Goal: Information Seeking & Learning: Check status

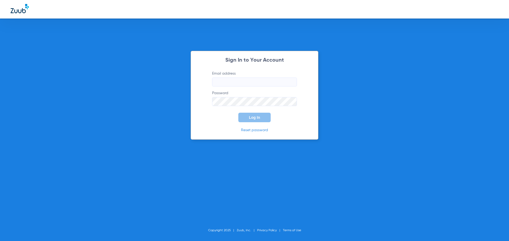
type input "[EMAIL_ADDRESS][DOMAIN_NAME]"
click at [247, 118] on button "Log In" at bounding box center [254, 118] width 32 height 10
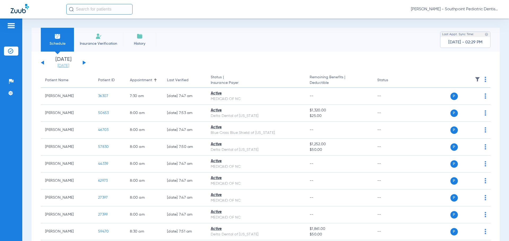
click at [64, 67] on link "[DATE]" at bounding box center [63, 65] width 32 height 5
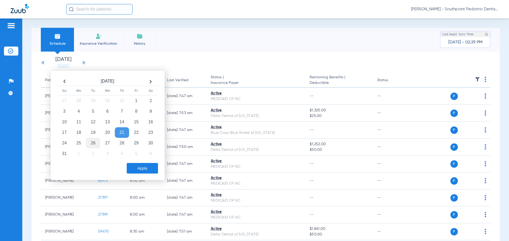
click at [95, 147] on td "26" at bounding box center [93, 143] width 14 height 11
click at [130, 166] on button "Apply" at bounding box center [142, 168] width 31 height 11
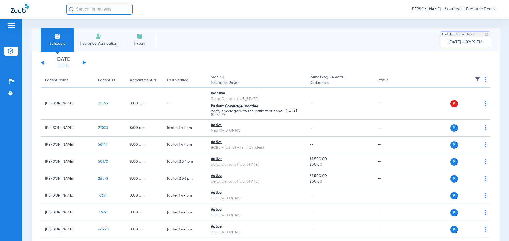
click at [475, 80] on img at bounding box center [477, 79] width 5 height 5
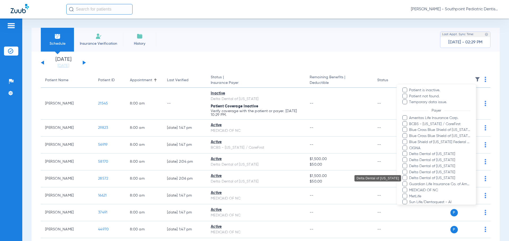
scroll to position [80, 0]
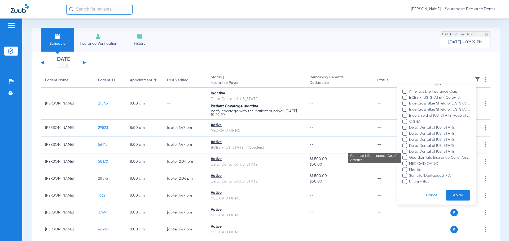
click at [427, 158] on span "Guardian Life Insurance Co. of America" at bounding box center [440, 158] width 62 height 6
click at [410, 162] on input "Guardian Life Insurance Co. of America" at bounding box center [410, 162] width 0 height 0
click at [453, 195] on button "Apply" at bounding box center [458, 196] width 25 height 10
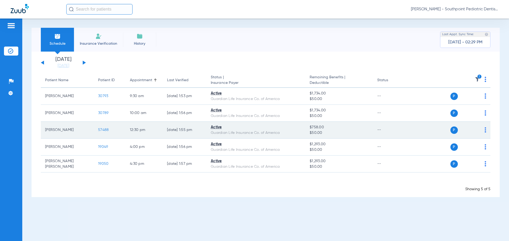
click at [102, 130] on span "57488" at bounding box center [103, 130] width 11 height 4
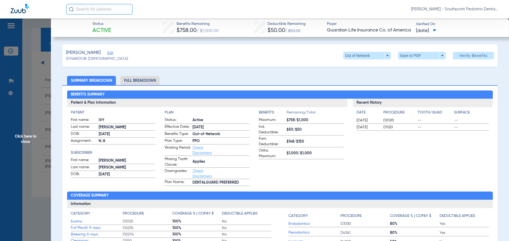
click at [143, 80] on li "Full Breakdown" at bounding box center [139, 80] width 39 height 9
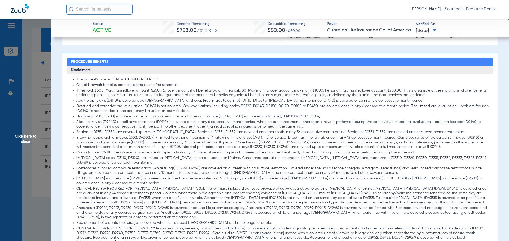
scroll to position [371, 0]
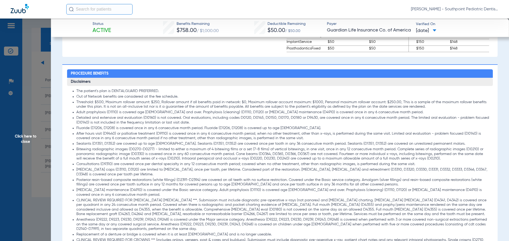
drag, startPoint x: 79, startPoint y: 113, endPoint x: 377, endPoint y: 115, distance: 297.7
click at [377, 115] on li "Adult prophylaxis (D1110) is covered age [DEMOGRAPHIC_DATA] and over. Prophylax…" at bounding box center [282, 112] width 413 height 5
drag, startPoint x: 107, startPoint y: 130, endPoint x: 292, endPoint y: 130, distance: 185.3
click at [292, 130] on li "Fluoride (D1206, D1208) is covered once in any 6 consecutive month period. Fluo…" at bounding box center [282, 128] width 413 height 5
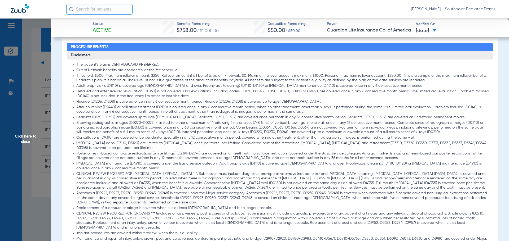
drag, startPoint x: 105, startPoint y: 120, endPoint x: 413, endPoint y: 116, distance: 308.6
click at [413, 116] on li "Sealants (D1351, D1352) are covered up to age [DEMOGRAPHIC_DATA]. Sealants (D13…" at bounding box center [282, 117] width 413 height 5
drag, startPoint x: 135, startPoint y: 125, endPoint x: 162, endPoint y: 124, distance: 27.0
click at [162, 124] on li "Bitewing radiographic images (D0270-D0277) - limited to either a maximum of 4 b…" at bounding box center [282, 128] width 413 height 14
click at [170, 124] on li "Bitewing radiographic images (D0270-D0277) - limited to either a maximum of 4 b…" at bounding box center [282, 128] width 413 height 14
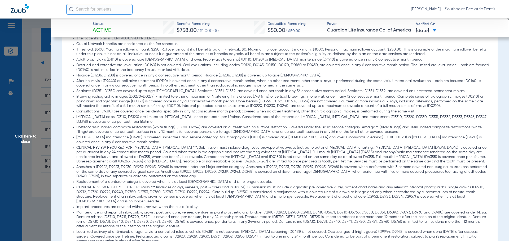
scroll to position [424, 0]
drag, startPoint x: 207, startPoint y: 129, endPoint x: 290, endPoint y: 131, distance: 82.7
click at [290, 131] on li "Posterior resin-based composite restorations (white fillings) (D2391-D2394) are…" at bounding box center [282, 129] width 413 height 9
click at [291, 131] on li "Posterior resin-based composite restorations (white fillings) (D2391-D2394) are…" at bounding box center [282, 129] width 413 height 9
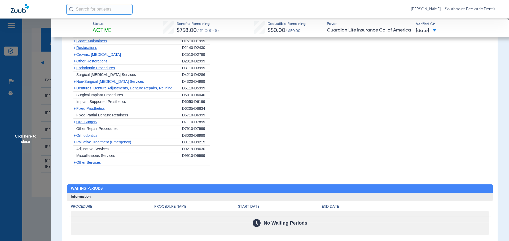
scroll to position [769, 0]
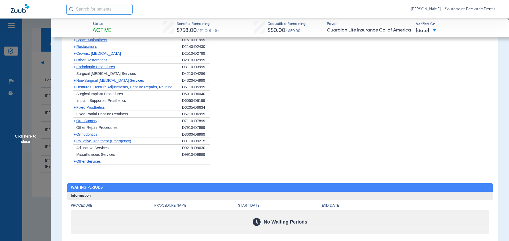
click at [101, 125] on div "+ [MEDICAL_DATA]" at bounding box center [126, 121] width 111 height 7
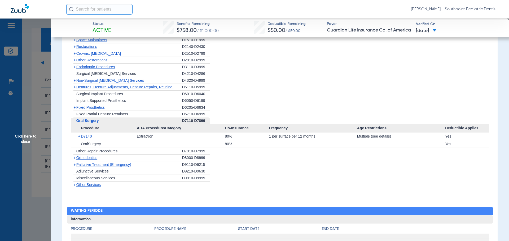
scroll to position [742, 0]
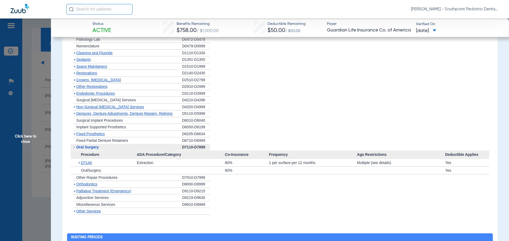
click at [111, 109] on span "Non-Surgical [MEDICAL_DATA] Services" at bounding box center [110, 107] width 68 height 4
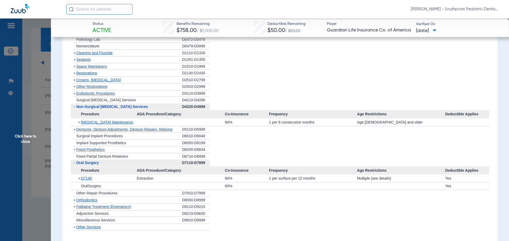
click at [111, 96] on span "Endodontic Procedures" at bounding box center [95, 93] width 39 height 4
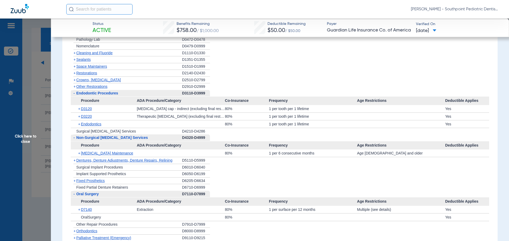
click at [39, 96] on span "Click here to close" at bounding box center [25, 139] width 51 height 241
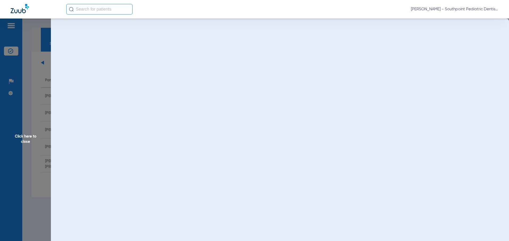
scroll to position [0, 0]
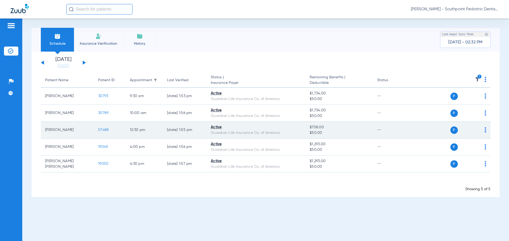
click at [105, 129] on span "57488" at bounding box center [103, 130] width 11 height 4
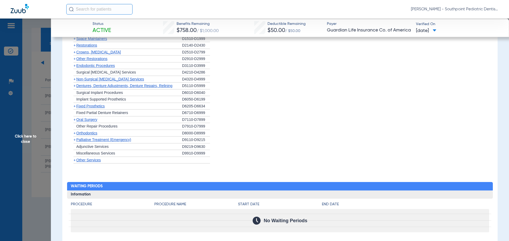
scroll to position [703, 0]
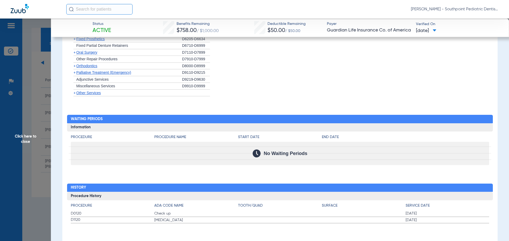
click at [12, 141] on span "Click here to close" at bounding box center [25, 139] width 51 height 241
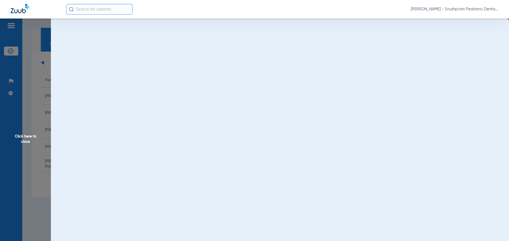
scroll to position [0, 0]
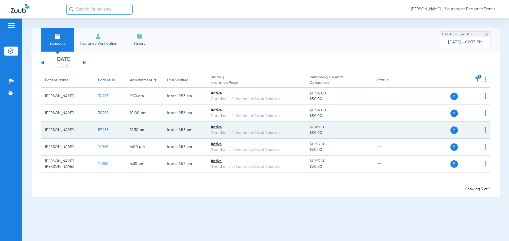
click at [104, 133] on td "57488" at bounding box center [110, 130] width 32 height 17
click at [104, 129] on span "57488" at bounding box center [103, 130] width 11 height 4
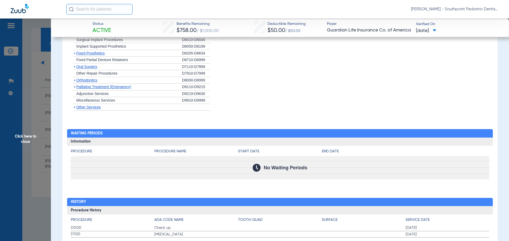
scroll to position [703, 0]
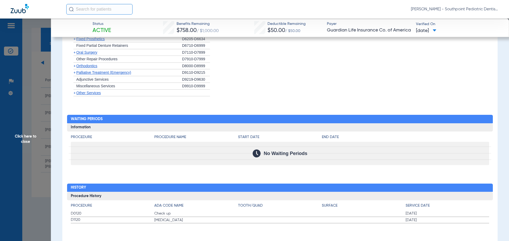
click at [42, 114] on span "Click here to close" at bounding box center [25, 139] width 51 height 241
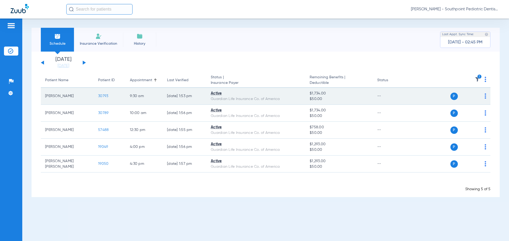
click at [104, 95] on span "30793" at bounding box center [103, 96] width 10 height 4
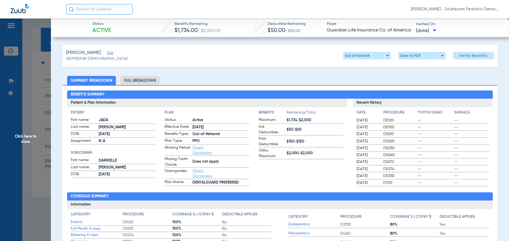
click at [24, 92] on span "Click here to close" at bounding box center [25, 139] width 51 height 241
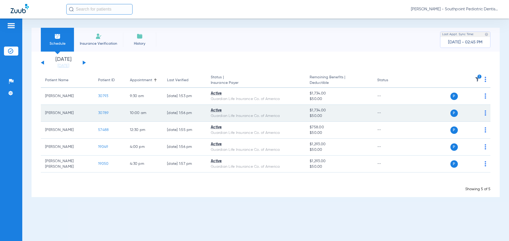
click at [103, 112] on span "30789" at bounding box center [103, 113] width 10 height 4
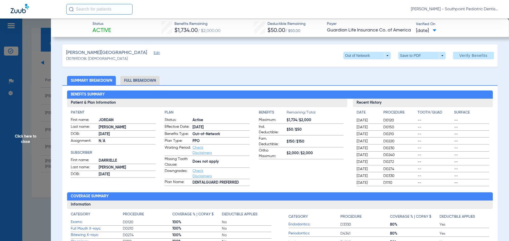
click at [135, 82] on li "Full Breakdown" at bounding box center [139, 80] width 39 height 9
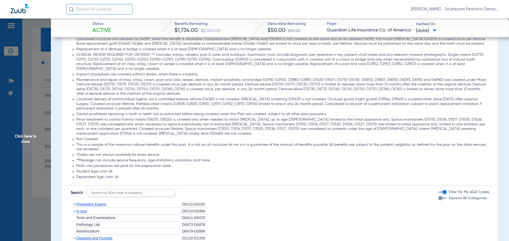
scroll to position [636, 0]
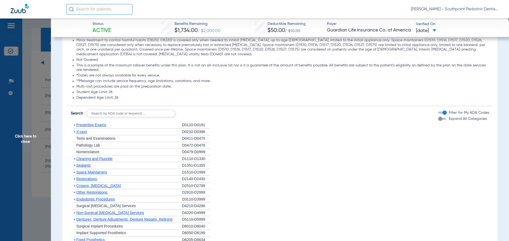
click at [126, 125] on div "+ Preventive Exams" at bounding box center [126, 125] width 111 height 7
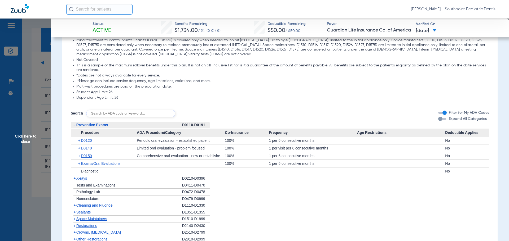
click at [121, 148] on div "+ D0140" at bounding box center [105, 148] width 62 height 7
click at [89, 148] on span "D0140" at bounding box center [86, 148] width 11 height 4
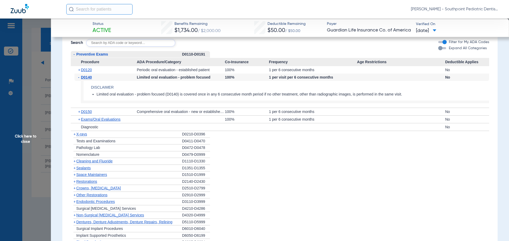
scroll to position [716, 0]
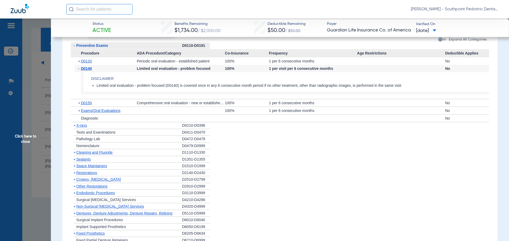
click at [83, 128] on span "X-rays" at bounding box center [81, 126] width 11 height 4
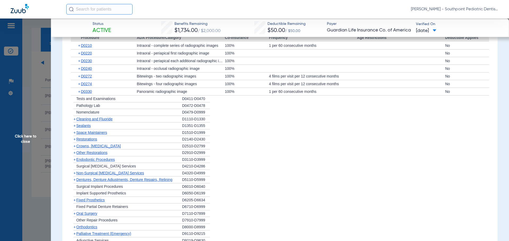
scroll to position [822, 0]
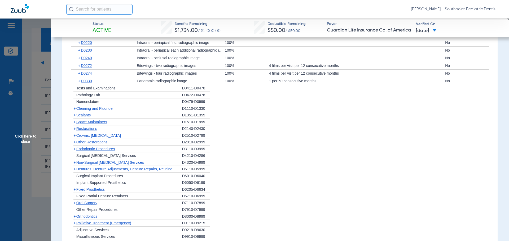
click at [94, 110] on span "Cleaning and Fluoride" at bounding box center [94, 109] width 36 height 4
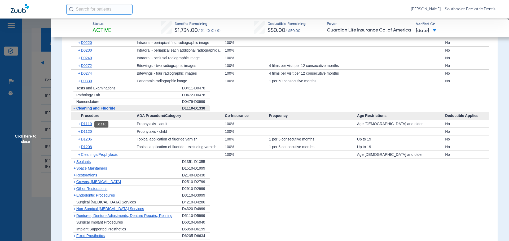
click at [86, 125] on span "D1110" at bounding box center [86, 124] width 11 height 4
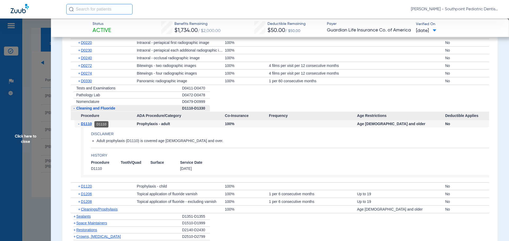
click at [88, 126] on span "D1110" at bounding box center [86, 124] width 11 height 4
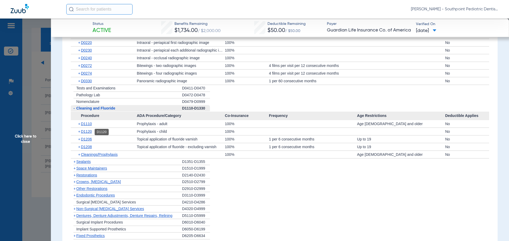
click at [89, 133] on span "D1120" at bounding box center [86, 132] width 11 height 4
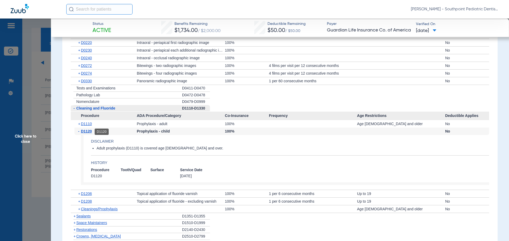
click at [84, 132] on span "D1120" at bounding box center [86, 131] width 11 height 4
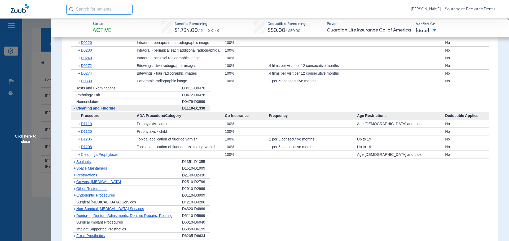
click at [88, 163] on span "Sealants" at bounding box center [83, 162] width 14 height 4
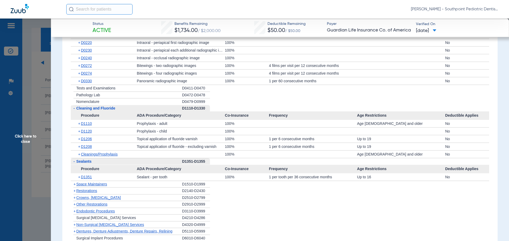
click at [99, 182] on div "+ Space Maintainers" at bounding box center [126, 184] width 111 height 7
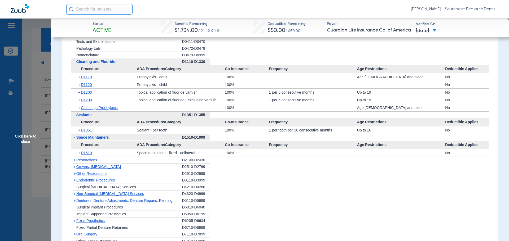
scroll to position [875, 0]
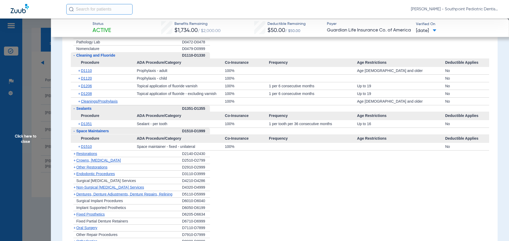
click at [108, 168] on span "Other Restorations" at bounding box center [91, 167] width 31 height 4
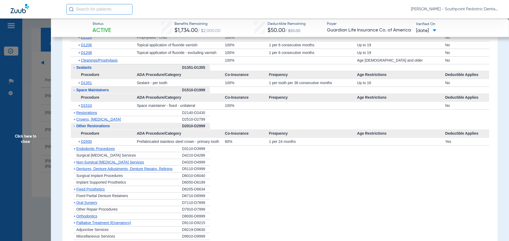
scroll to position [928, 0]
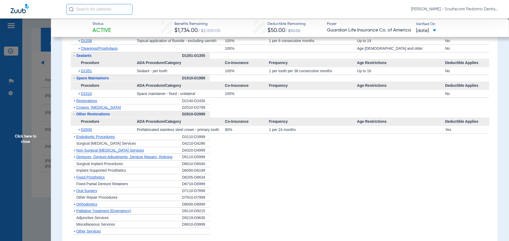
click at [114, 139] on span "Endodontic Procedures" at bounding box center [95, 137] width 39 height 4
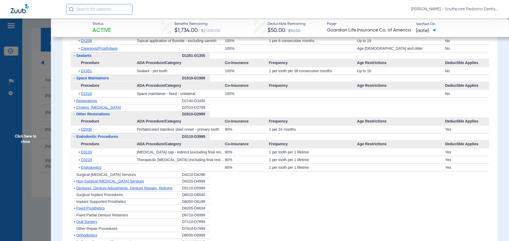
click at [119, 170] on div "+ Endodontics" at bounding box center [105, 167] width 62 height 7
click at [93, 168] on span "Endodontics" at bounding box center [91, 168] width 20 height 4
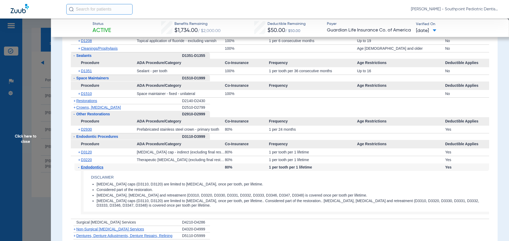
click at [101, 167] on span "Endodontics" at bounding box center [92, 167] width 23 height 4
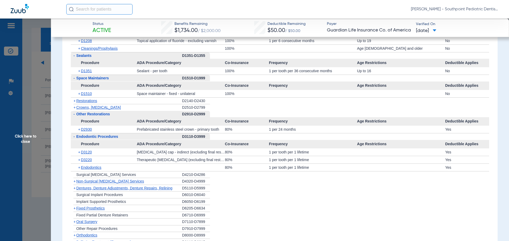
click at [101, 167] on span "Endodontics" at bounding box center [91, 168] width 20 height 4
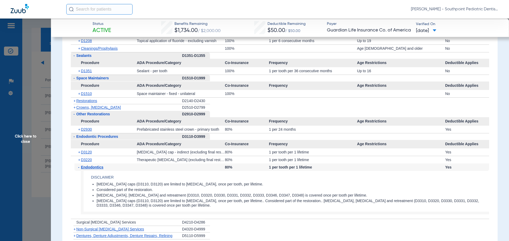
click at [113, 179] on h4 "Disclaimer" at bounding box center [290, 178] width 398 height 6
click at [102, 169] on span "Endodontics" at bounding box center [92, 167] width 23 height 4
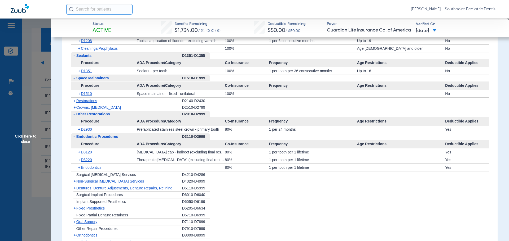
scroll to position [954, 0]
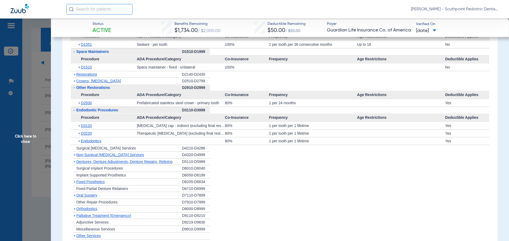
click at [112, 196] on div "+ [MEDICAL_DATA]" at bounding box center [126, 195] width 111 height 7
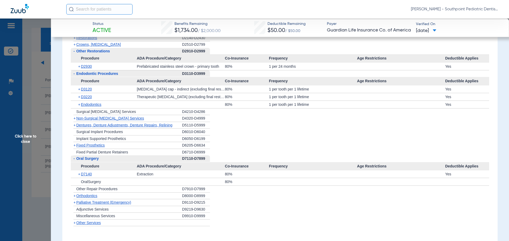
scroll to position [875, 0]
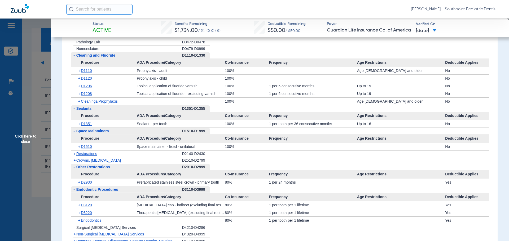
click at [28, 72] on span "Click here to close" at bounding box center [25, 139] width 51 height 241
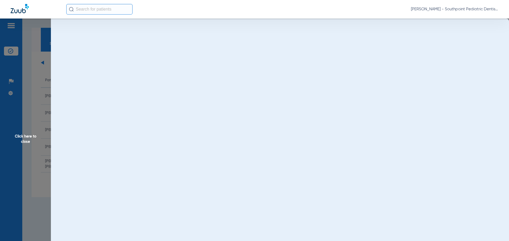
scroll to position [0, 0]
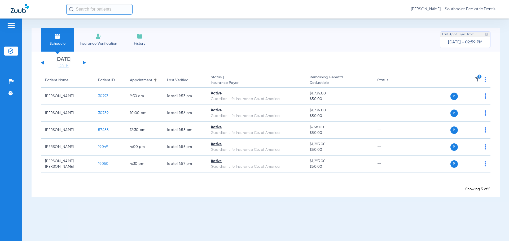
click at [480, 76] on icon "1" at bounding box center [479, 76] width 5 height 5
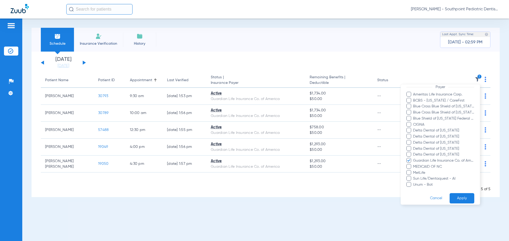
scroll to position [80, 0]
click at [417, 120] on span "CIGNA" at bounding box center [444, 122] width 62 height 6
click at [414, 126] on input "CIGNA" at bounding box center [414, 126] width 0 height 0
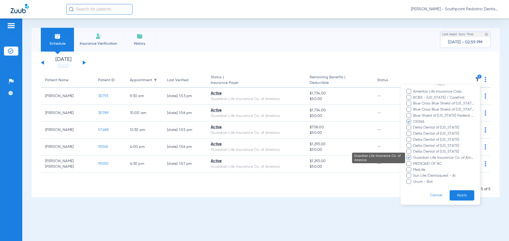
click at [423, 159] on span "Guardian Life Insurance Co. of America" at bounding box center [444, 158] width 62 height 6
click at [414, 162] on input "Guardian Life Insurance Co. of America" at bounding box center [414, 162] width 0 height 0
click at [455, 192] on button "Apply" at bounding box center [462, 196] width 25 height 10
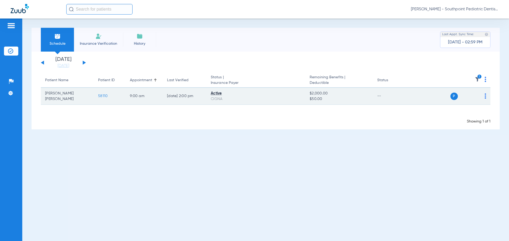
click at [106, 94] on span "58110" at bounding box center [103, 96] width 10 height 4
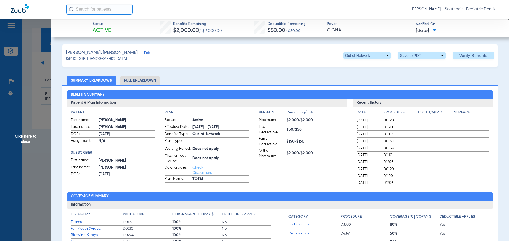
click at [155, 78] on li "Full Breakdown" at bounding box center [139, 80] width 39 height 9
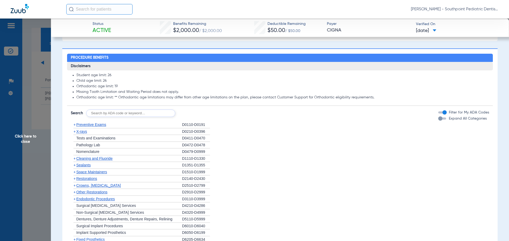
scroll to position [398, 0]
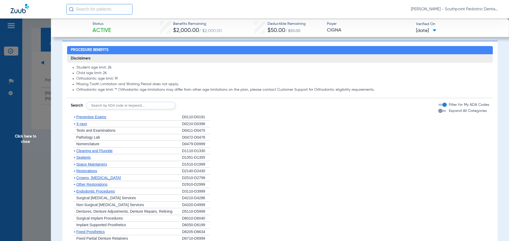
click at [94, 119] on span "Preventive Exams" at bounding box center [91, 117] width 30 height 4
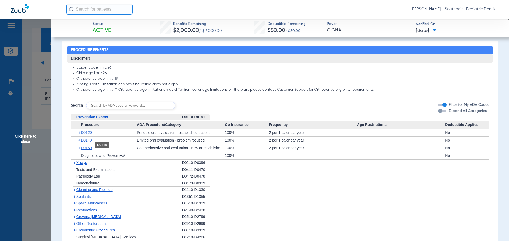
click at [90, 143] on span "D0140" at bounding box center [86, 140] width 11 height 4
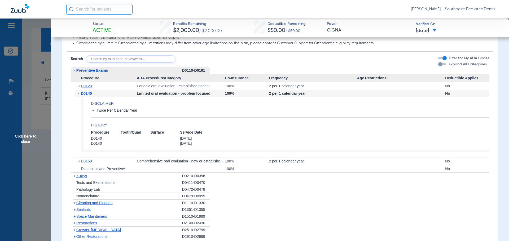
scroll to position [477, 0]
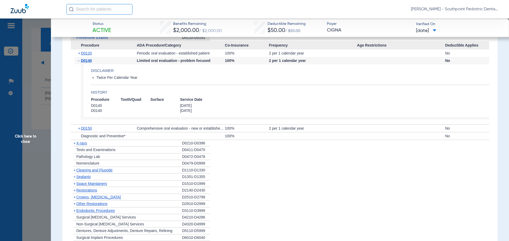
click at [101, 147] on div "+ X-rays" at bounding box center [126, 143] width 111 height 7
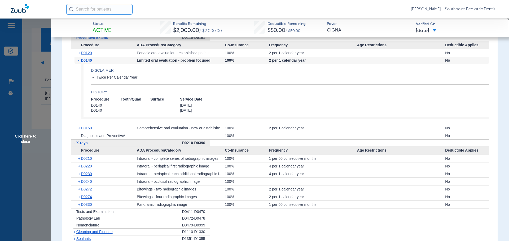
click at [134, 178] on div "+ D0230" at bounding box center [105, 173] width 62 height 7
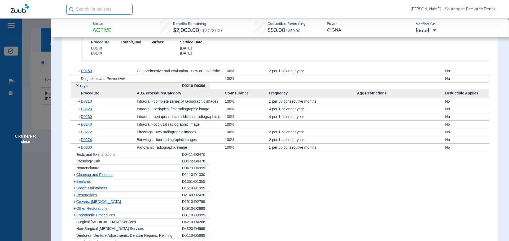
scroll to position [557, 0]
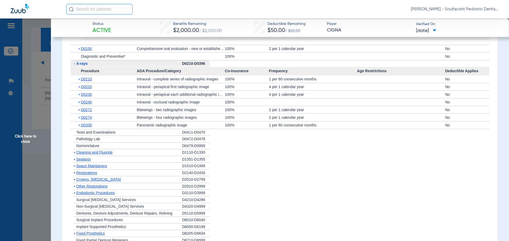
click at [109, 156] on div "+ Cleaning and Fluoride" at bounding box center [126, 153] width 111 height 7
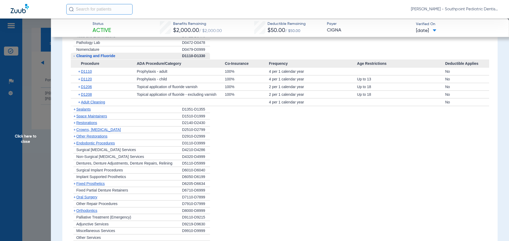
scroll to position [663, 0]
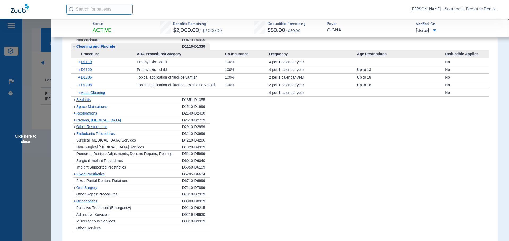
click at [117, 103] on div "+ Sealants" at bounding box center [126, 100] width 111 height 7
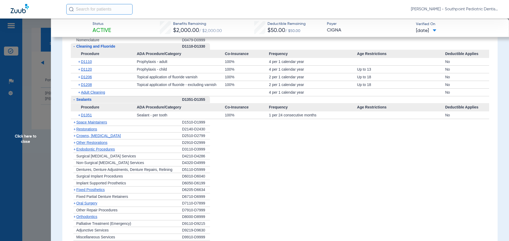
click at [118, 126] on div "+ Space Maintainers" at bounding box center [126, 122] width 111 height 7
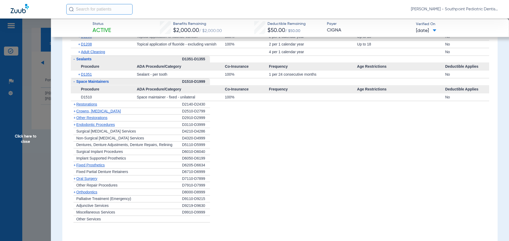
scroll to position [716, 0]
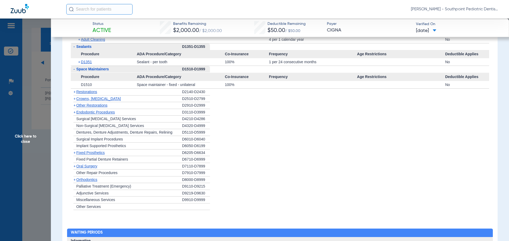
click at [123, 109] on div "+ Other Restorations" at bounding box center [126, 105] width 111 height 7
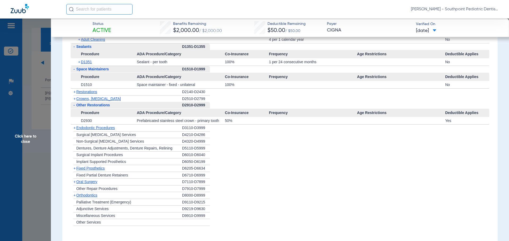
scroll to position [742, 0]
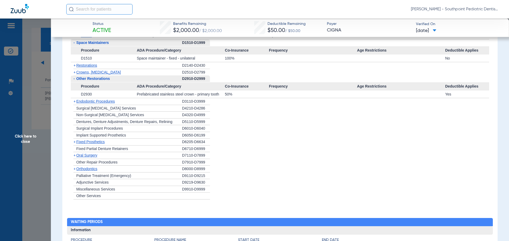
click at [123, 105] on div "+ Endodontic Procedures" at bounding box center [126, 101] width 111 height 7
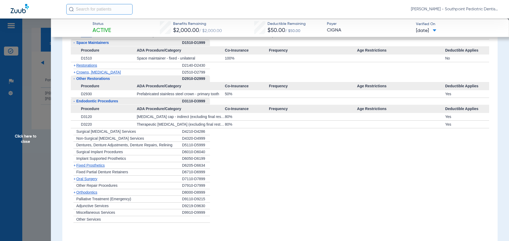
click at [117, 183] on div "+ [MEDICAL_DATA]" at bounding box center [126, 179] width 111 height 7
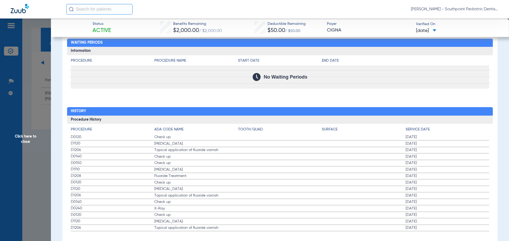
scroll to position [974, 0]
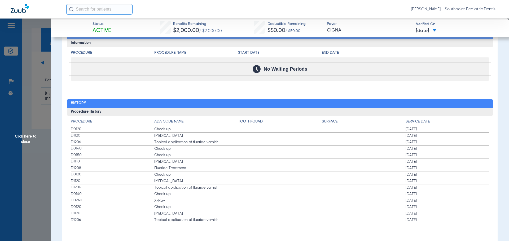
click at [45, 74] on span "Click here to close" at bounding box center [25, 139] width 51 height 241
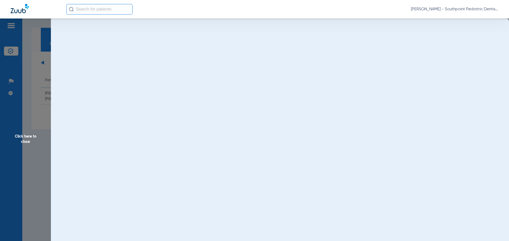
scroll to position [0, 0]
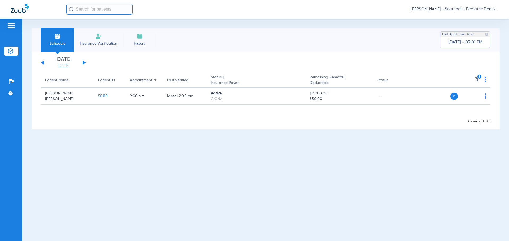
click at [479, 79] on icon "1" at bounding box center [479, 76] width 5 height 5
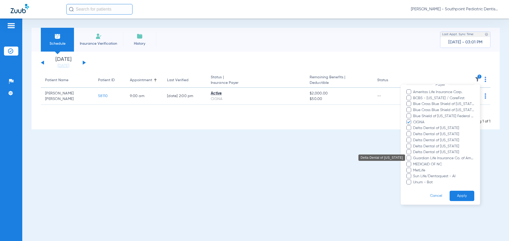
scroll to position [81, 0]
click at [423, 120] on span "CIGNA" at bounding box center [444, 121] width 62 height 6
click at [414, 124] on input "CIGNA" at bounding box center [414, 124] width 0 height 0
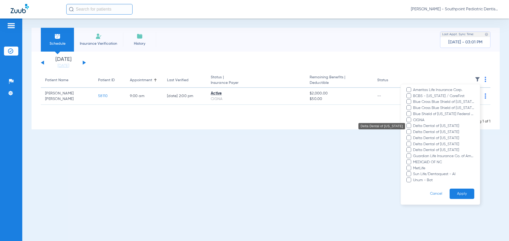
click at [426, 125] on span "Delta Dental of [US_STATE]" at bounding box center [444, 127] width 62 height 6
click at [414, 130] on input "Delta Dental of [US_STATE]" at bounding box center [414, 130] width 0 height 0
click at [426, 130] on span "Delta Dental of [US_STATE]" at bounding box center [444, 133] width 62 height 6
click at [414, 136] on input "Delta Dental of [US_STATE]" at bounding box center [414, 136] width 0 height 0
click at [426, 137] on span "Delta Dental of [US_STATE]" at bounding box center [444, 139] width 62 height 6
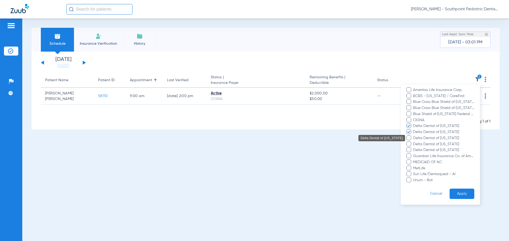
click at [414, 142] on input "Delta Dental of [US_STATE]" at bounding box center [414, 142] width 0 height 0
click at [428, 141] on span "Delta Dental of [US_STATE]" at bounding box center [444, 139] width 62 height 6
click at [414, 142] on input "Delta Dental of [US_STATE]" at bounding box center [414, 142] width 0 height 0
click at [428, 137] on span "Delta Dental of [US_STATE]" at bounding box center [444, 139] width 62 height 6
click at [414, 142] on input "Delta Dental of [US_STATE]" at bounding box center [414, 142] width 0 height 0
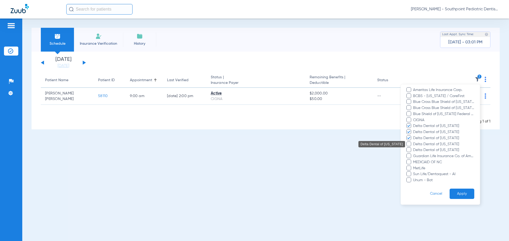
click at [429, 143] on span "Delta Dental of [US_STATE]" at bounding box center [444, 145] width 62 height 6
click at [414, 148] on input "Delta Dental of [US_STATE]" at bounding box center [414, 148] width 0 height 0
click at [431, 149] on span "Delta Dental of [US_STATE]" at bounding box center [444, 151] width 62 height 6
click at [414, 154] on input "Delta Dental of [US_STATE]" at bounding box center [414, 154] width 0 height 0
click at [457, 191] on button "Apply" at bounding box center [462, 194] width 25 height 10
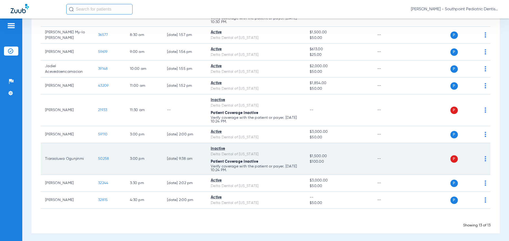
scroll to position [160, 0]
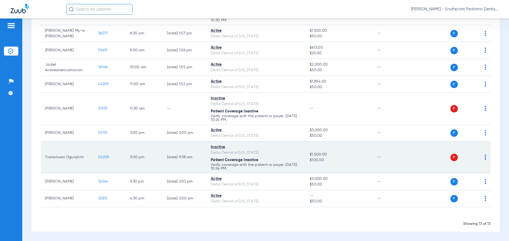
click at [107, 153] on td "50258" at bounding box center [110, 158] width 32 height 32
click at [106, 156] on span "50258" at bounding box center [103, 158] width 11 height 4
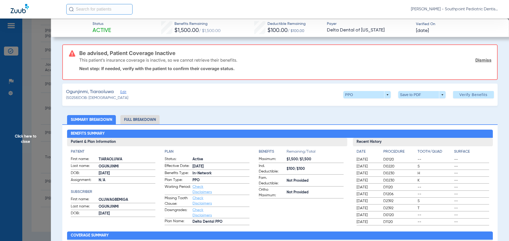
click at [39, 116] on span "Click here to close" at bounding box center [25, 139] width 51 height 241
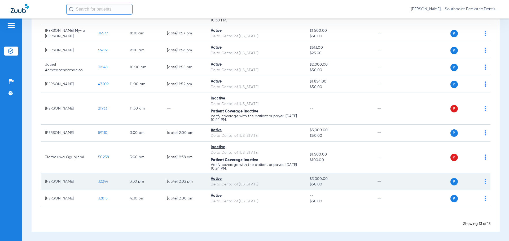
click at [104, 182] on span "32244" at bounding box center [103, 182] width 10 height 4
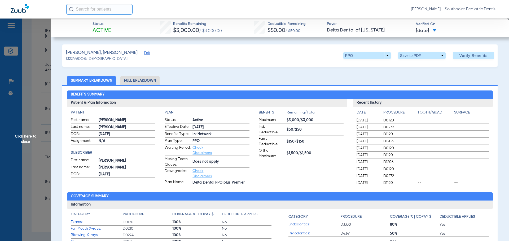
click at [28, 100] on span "Click here to close" at bounding box center [25, 139] width 51 height 241
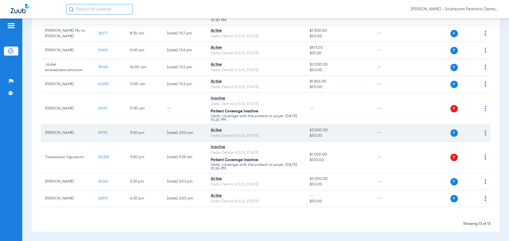
click at [104, 133] on span "59110" at bounding box center [102, 133] width 9 height 4
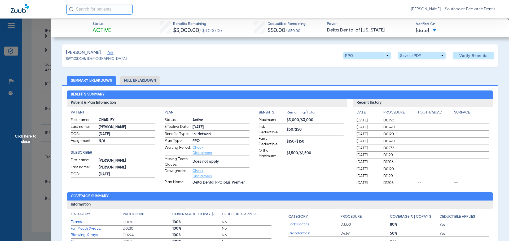
click at [130, 80] on li "Full Breakdown" at bounding box center [139, 80] width 39 height 9
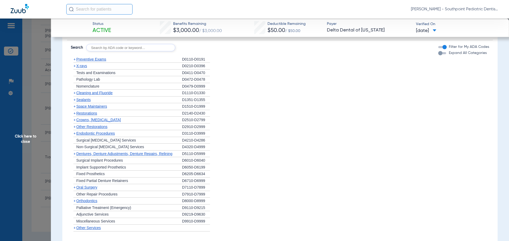
scroll to position [449, 0]
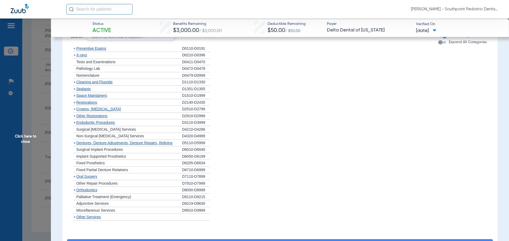
click at [117, 47] on div "+ Preventive Exams" at bounding box center [126, 48] width 111 height 7
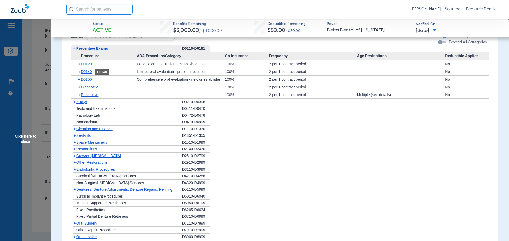
click at [87, 73] on span "D0140" at bounding box center [86, 72] width 11 height 4
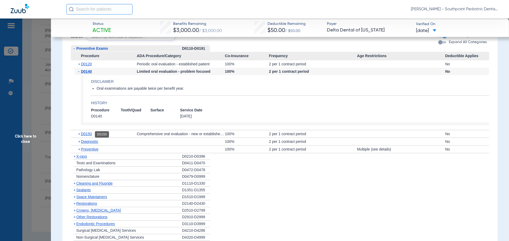
click at [82, 135] on span "D0150" at bounding box center [86, 134] width 11 height 4
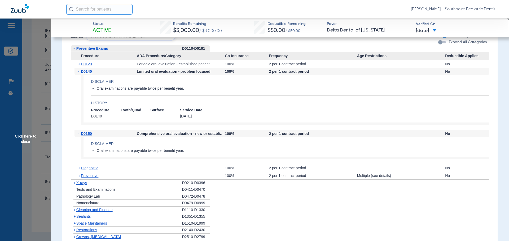
click at [82, 135] on span "D0150" at bounding box center [86, 134] width 11 height 4
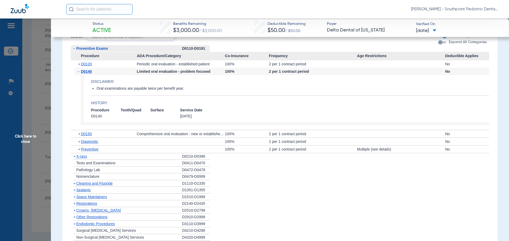
click at [89, 159] on div "+ X-rays" at bounding box center [126, 156] width 111 height 7
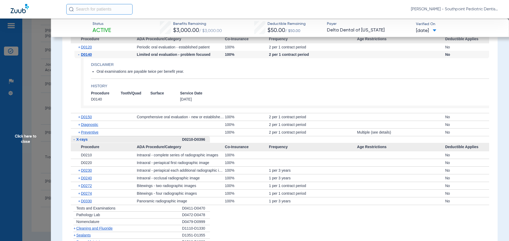
scroll to position [528, 0]
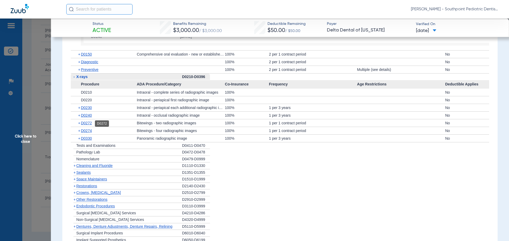
click at [90, 124] on span "D0272" at bounding box center [86, 123] width 11 height 4
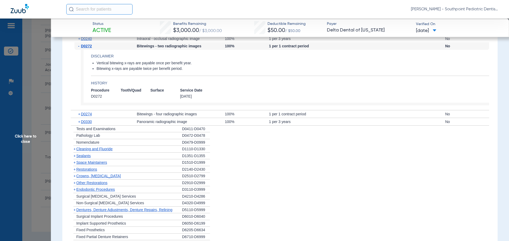
scroll to position [608, 0]
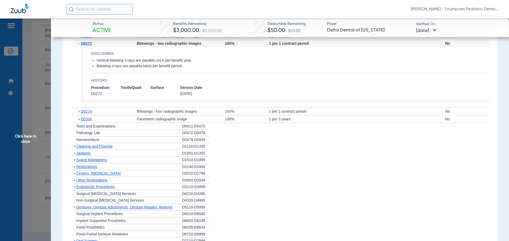
click at [102, 148] on span "Cleaning and Fluoride" at bounding box center [94, 146] width 36 height 4
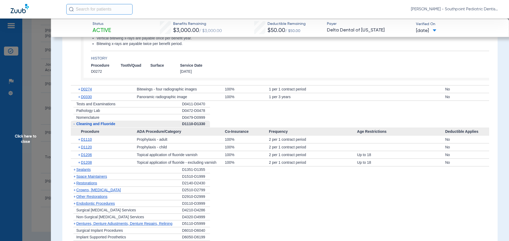
scroll to position [634, 0]
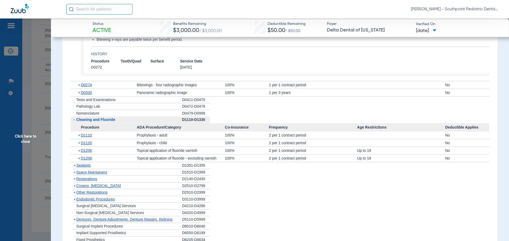
click at [106, 168] on div "+ Sealants" at bounding box center [126, 165] width 111 height 7
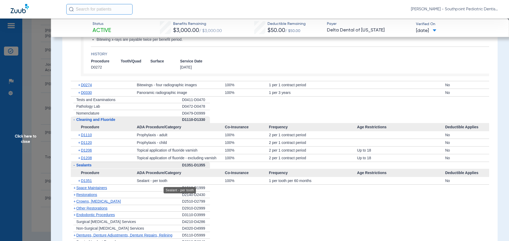
scroll to position [661, 0]
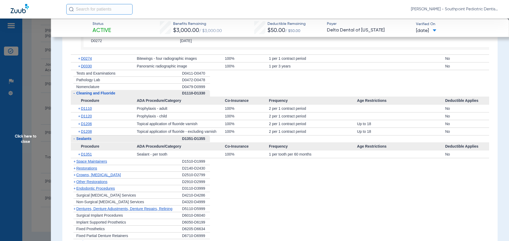
click at [128, 164] on div "+ Space Maintainers" at bounding box center [126, 162] width 111 height 7
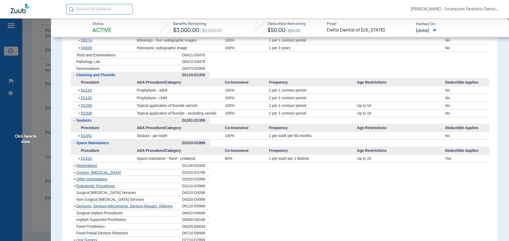
scroll to position [687, 0]
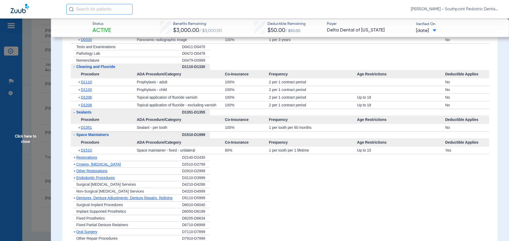
click at [118, 159] on div "+ Restorations" at bounding box center [126, 158] width 111 height 7
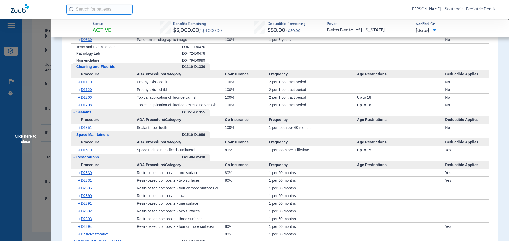
click at [118, 161] on div "- Restorations" at bounding box center [126, 157] width 111 height 7
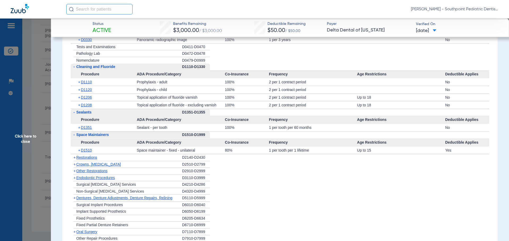
click at [122, 171] on div "+ Other Restorations" at bounding box center [126, 171] width 111 height 7
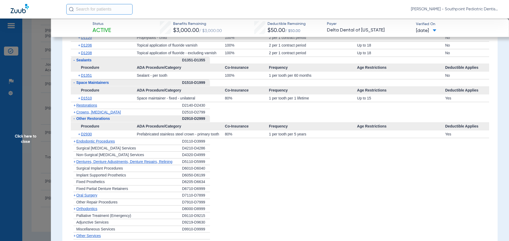
scroll to position [740, 0]
click at [120, 143] on div "+ Endodontic Procedures" at bounding box center [126, 141] width 111 height 7
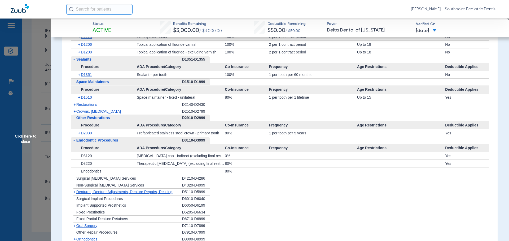
scroll to position [767, 0]
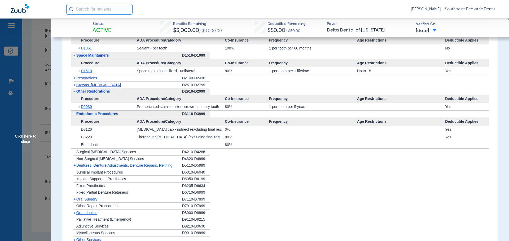
click at [109, 200] on div "+ [MEDICAL_DATA]" at bounding box center [126, 199] width 111 height 7
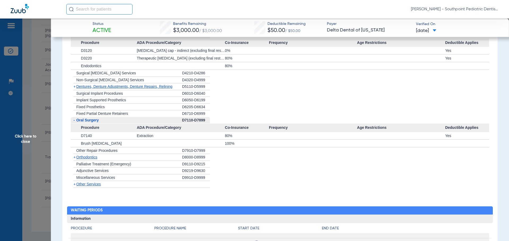
scroll to position [846, 0]
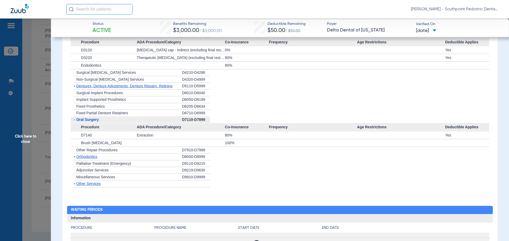
click at [47, 109] on span "Click here to close" at bounding box center [25, 139] width 51 height 241
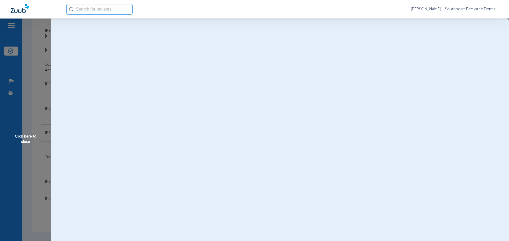
scroll to position [0, 0]
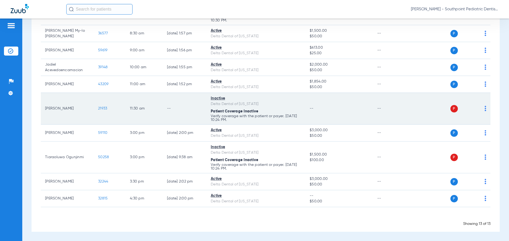
click at [104, 108] on span "21933" at bounding box center [102, 109] width 9 height 4
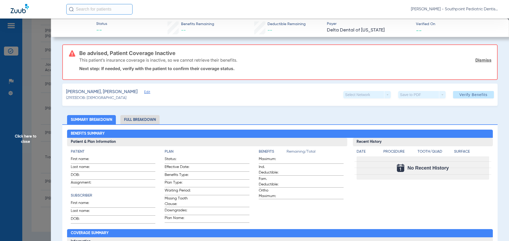
click at [41, 110] on span "Click here to close" at bounding box center [25, 139] width 51 height 241
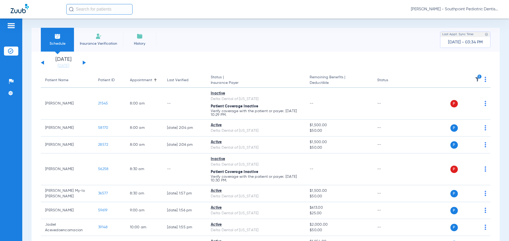
click at [475, 79] on img at bounding box center [477, 79] width 5 height 5
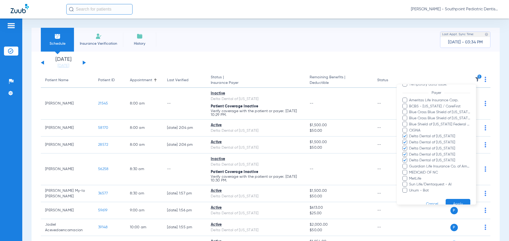
scroll to position [80, 0]
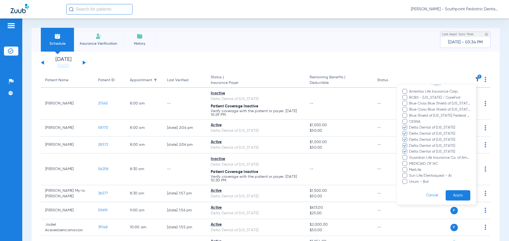
click at [427, 196] on button "Cancel" at bounding box center [432, 196] width 27 height 10
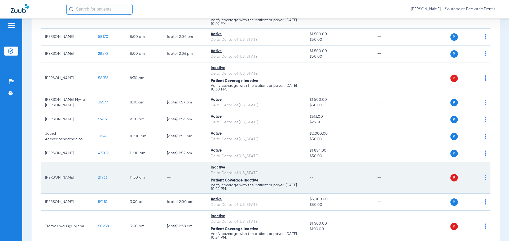
scroll to position [106, 0]
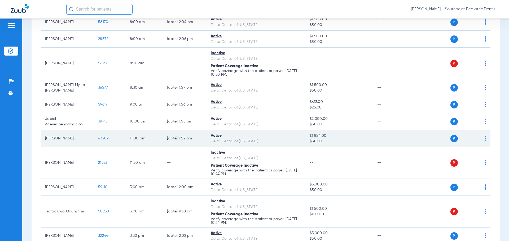
click at [99, 139] on span "43209" at bounding box center [103, 139] width 10 height 4
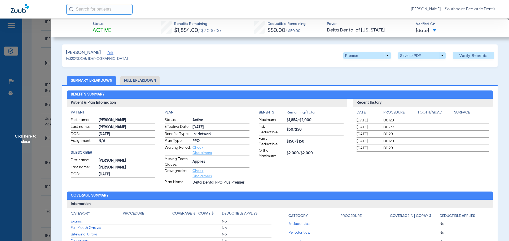
click at [150, 81] on li "Full Breakdown" at bounding box center [139, 80] width 39 height 9
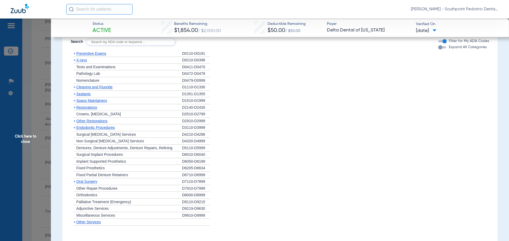
scroll to position [318, 0]
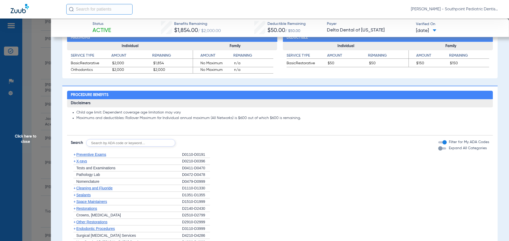
click at [89, 156] on span "Preventive Exams" at bounding box center [91, 155] width 30 height 4
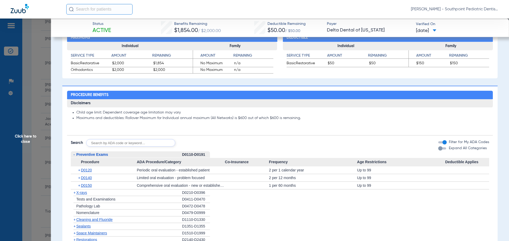
scroll to position [186, 0]
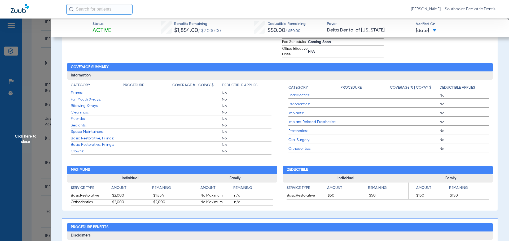
click at [33, 54] on span "Click here to close" at bounding box center [25, 139] width 51 height 241
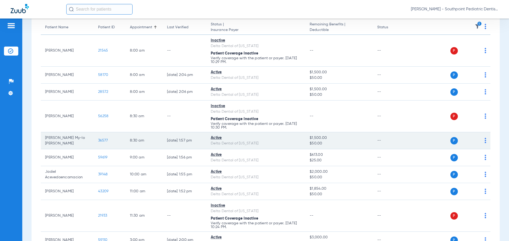
scroll to position [27, 0]
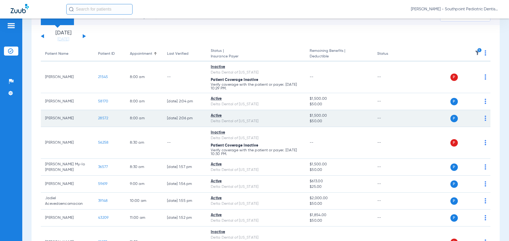
click at [100, 119] on span "28572" at bounding box center [103, 119] width 10 height 4
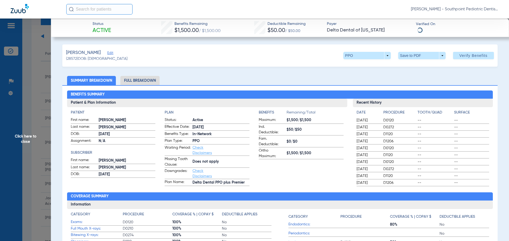
click at [49, 107] on span "Click here to close" at bounding box center [25, 139] width 51 height 241
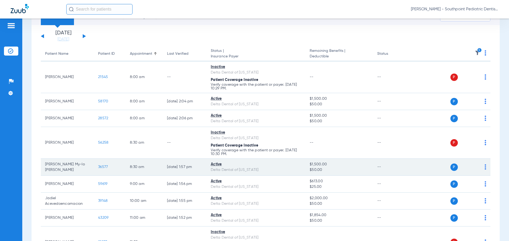
click at [108, 169] on span "36577" at bounding box center [103, 167] width 10 height 4
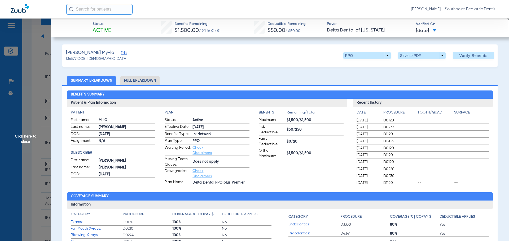
click at [45, 93] on span "Click here to close" at bounding box center [25, 139] width 51 height 241
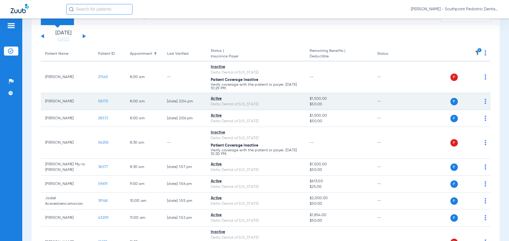
click at [104, 102] on span "58170" at bounding box center [103, 102] width 10 height 4
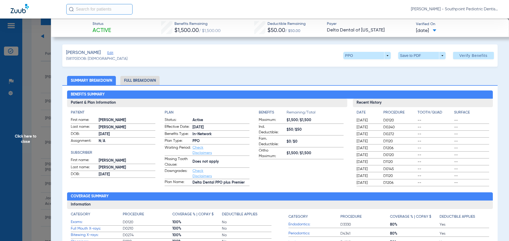
click at [127, 85] on li "Full Breakdown" at bounding box center [139, 80] width 39 height 9
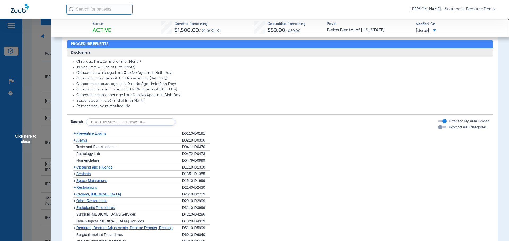
scroll to position [371, 0]
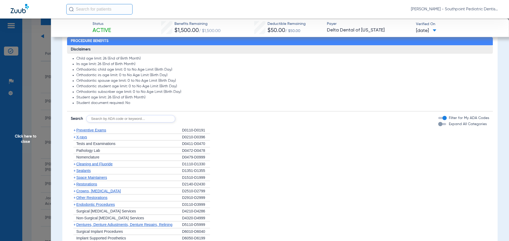
click at [122, 128] on div "+ Preventive Exams" at bounding box center [126, 130] width 111 height 7
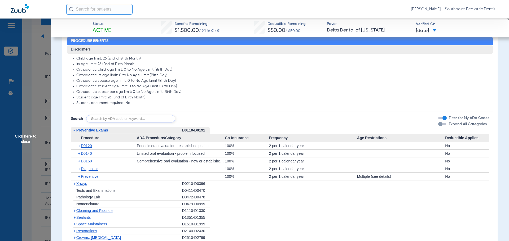
click at [92, 156] on span "D0140" at bounding box center [86, 154] width 11 height 4
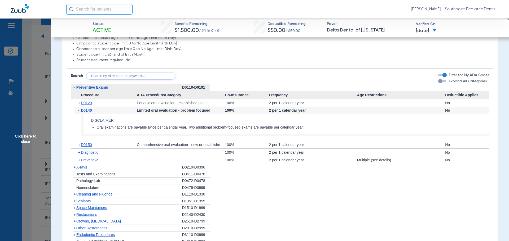
scroll to position [424, 0]
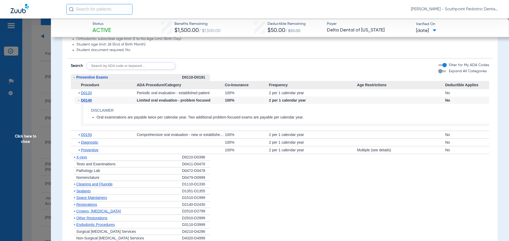
click at [91, 157] on div "+ X-rays" at bounding box center [126, 157] width 111 height 7
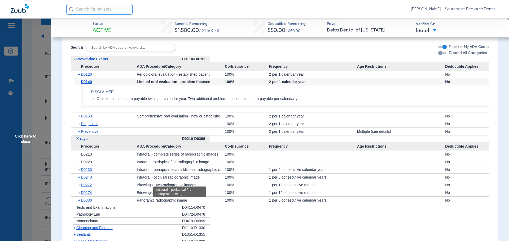
scroll to position [451, 0]
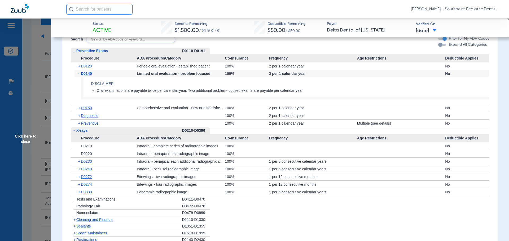
click at [112, 223] on div "+ Cleaning and Fluoride" at bounding box center [126, 220] width 111 height 7
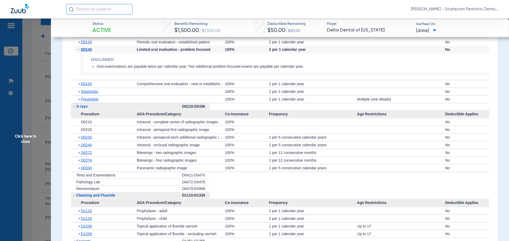
scroll to position [530, 0]
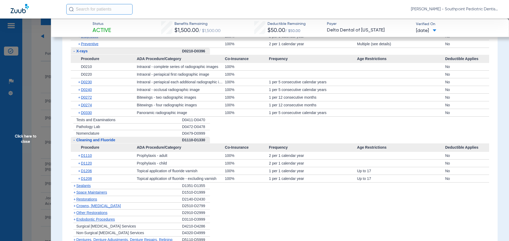
click at [116, 186] on div "+ Sealants" at bounding box center [126, 186] width 111 height 7
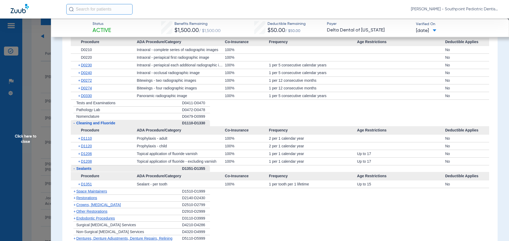
scroll to position [557, 0]
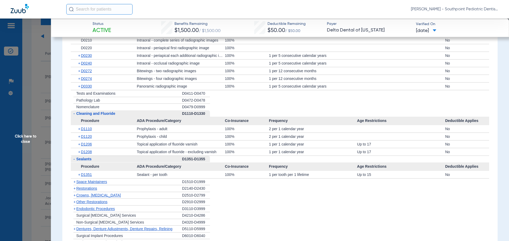
click at [151, 182] on div "+ Space Maintainers" at bounding box center [126, 182] width 111 height 7
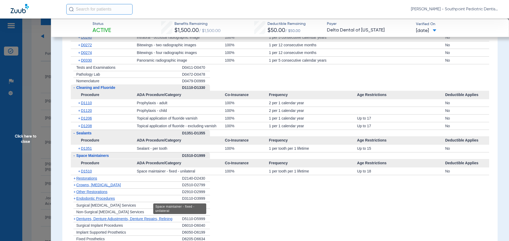
scroll to position [610, 0]
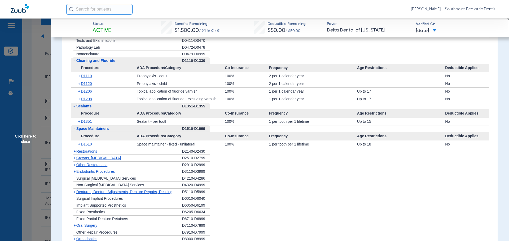
click at [128, 164] on div "+ Other Restorations" at bounding box center [126, 165] width 111 height 7
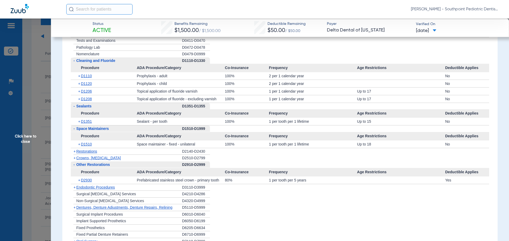
scroll to position [636, 0]
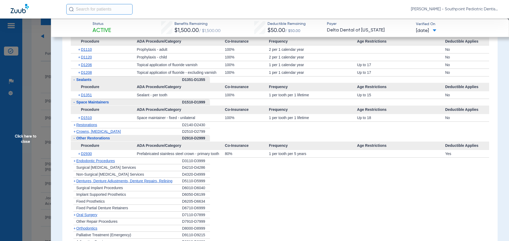
click at [124, 165] on div "+ Endodontic Procedures" at bounding box center [126, 161] width 111 height 7
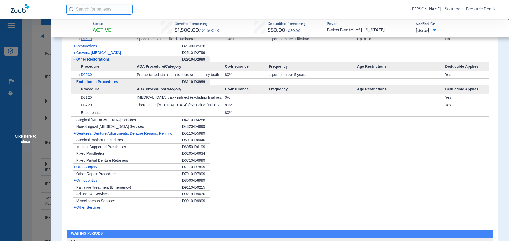
scroll to position [716, 0]
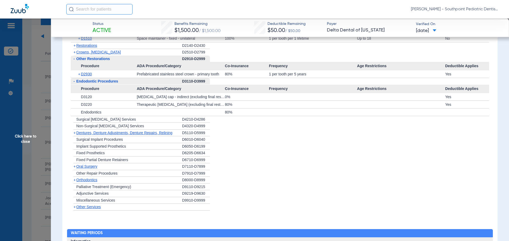
click at [87, 166] on span "Oral Surgery" at bounding box center [86, 167] width 21 height 4
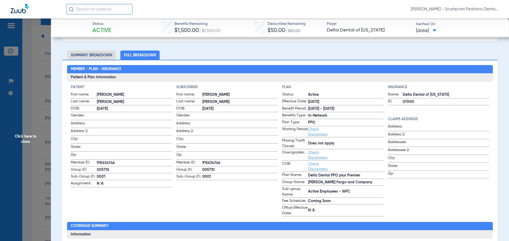
scroll to position [0, 0]
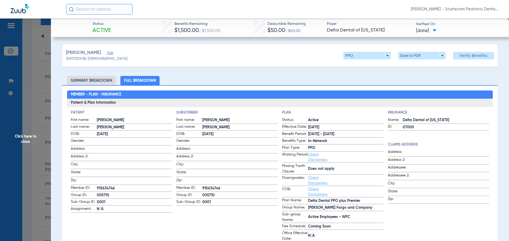
click at [47, 41] on span "Click here to close" at bounding box center [25, 139] width 51 height 241
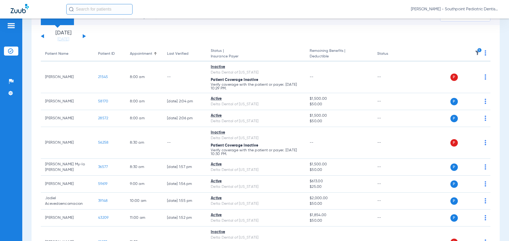
click at [87, 35] on app-single-date-navigator "[DATE] [DATE] [DATE] [DATE] [DATE] [DATE] [DATE] [DATE] [DATE] [DATE] [DATE] [D…" at bounding box center [266, 36] width 450 height 12
click at [85, 35] on div "[DATE] [DATE] [DATE] [DATE] [DATE] [DATE] [DATE] [DATE] [DATE] [DATE] [DATE] [D…" at bounding box center [63, 36] width 45 height 12
click at [84, 37] on button at bounding box center [84, 36] width 3 height 4
